Goal: Navigation & Orientation: Find specific page/section

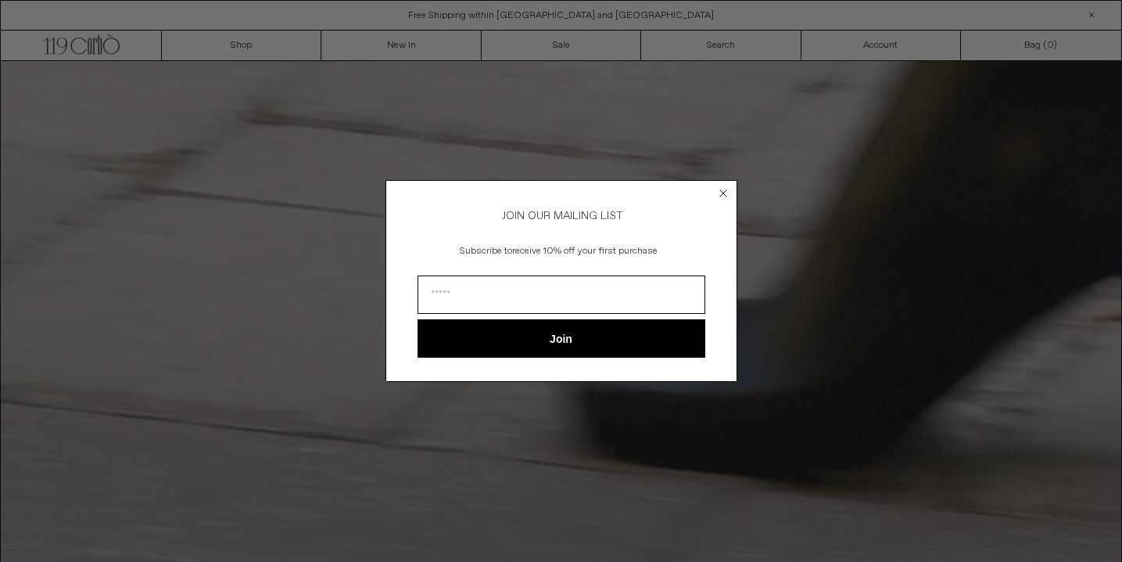
click at [719, 192] on circle "Close dialog" at bounding box center [723, 192] width 15 height 15
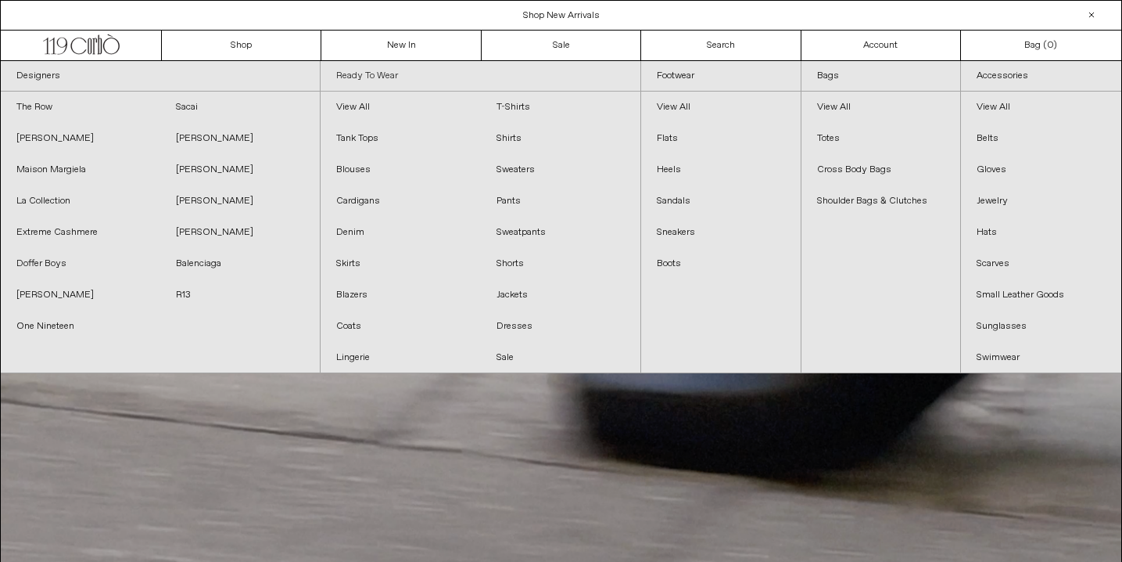
click at [370, 70] on link "Ready To Wear" at bounding box center [480, 76] width 319 height 31
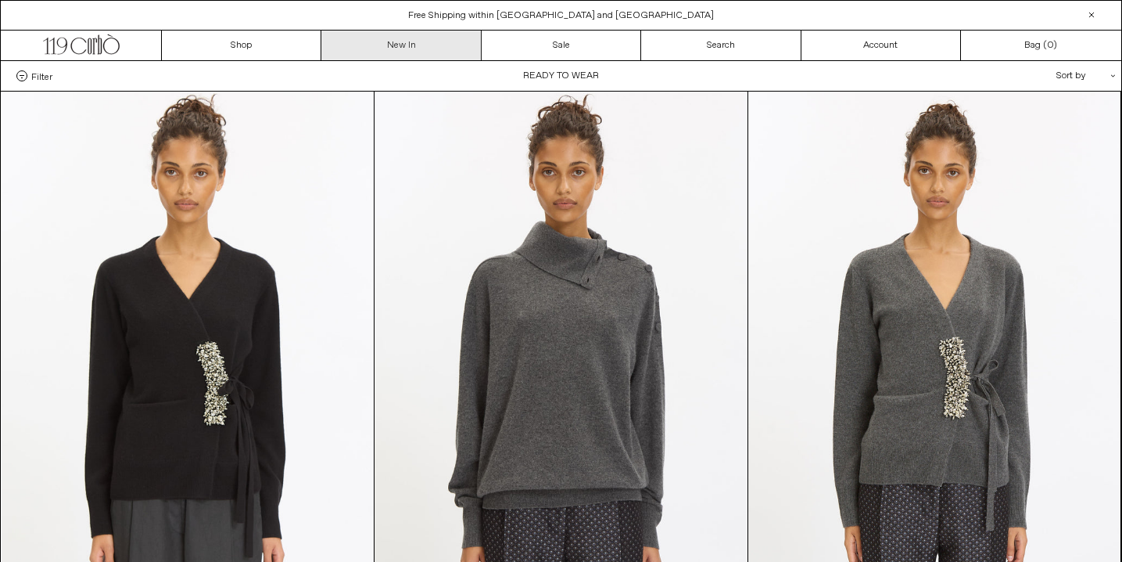
click at [386, 50] on link "New In" at bounding box center [401, 46] width 160 height 30
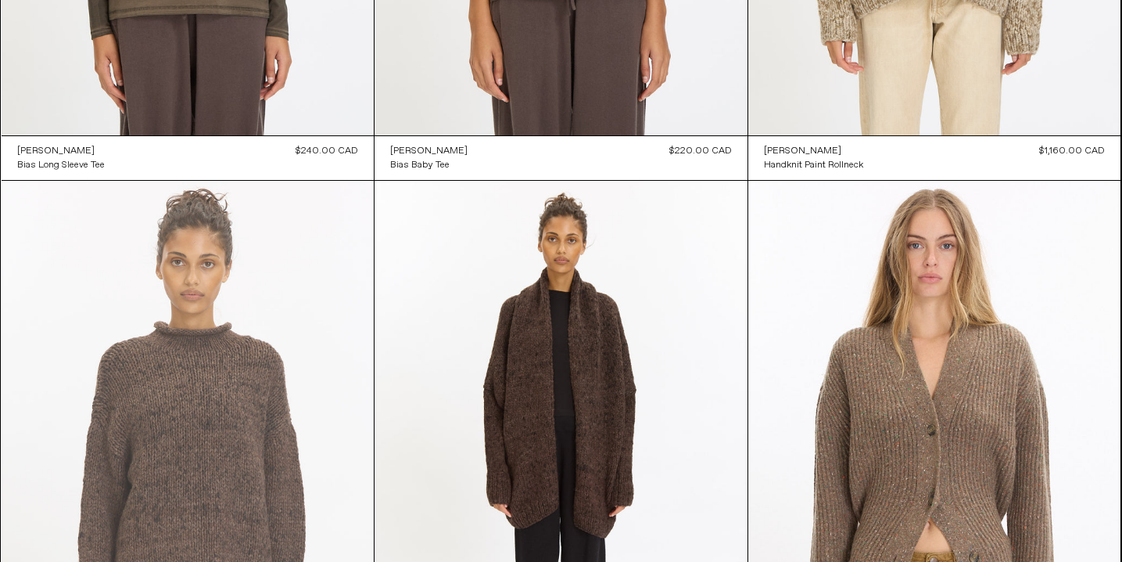
scroll to position [9032, 0]
